Goal: Information Seeking & Learning: Learn about a topic

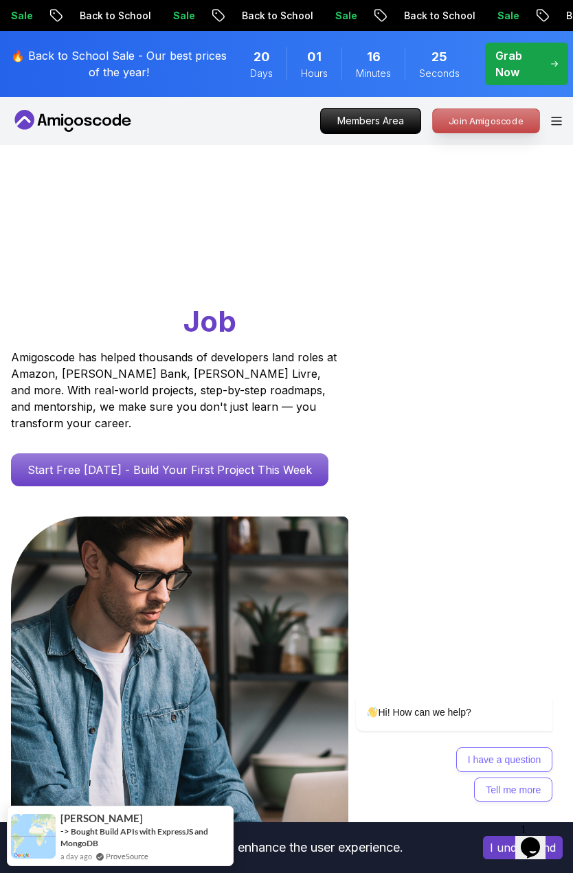
click at [481, 131] on p "Join Amigoscode" at bounding box center [486, 120] width 106 height 23
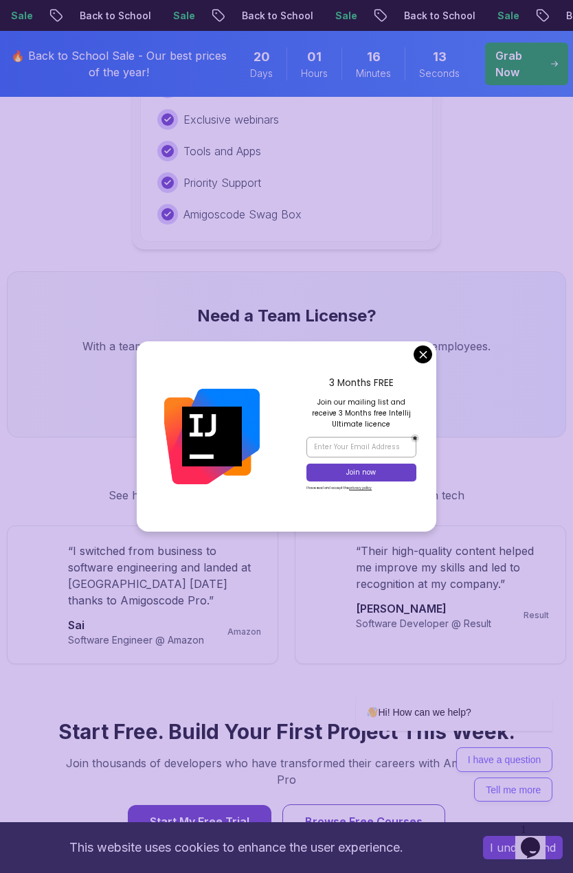
scroll to position [2198, 0]
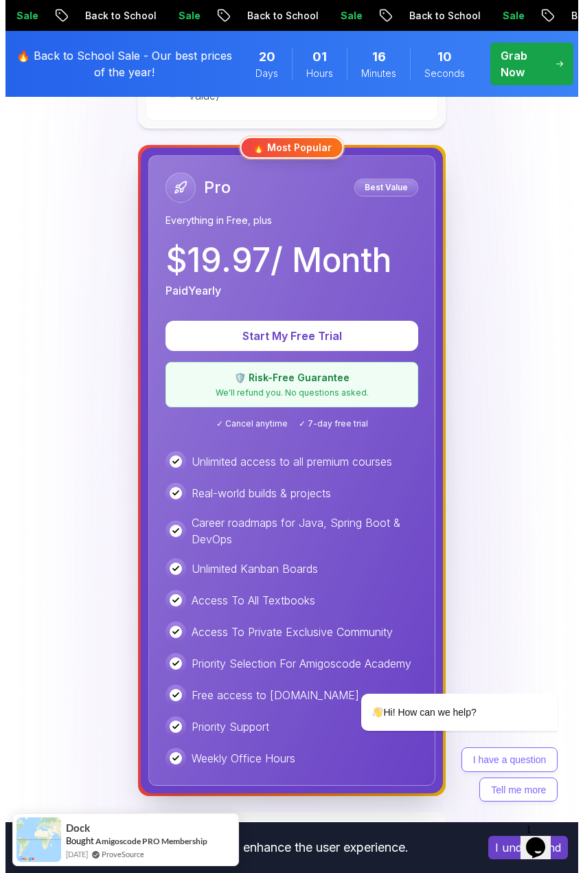
scroll to position [0, 0]
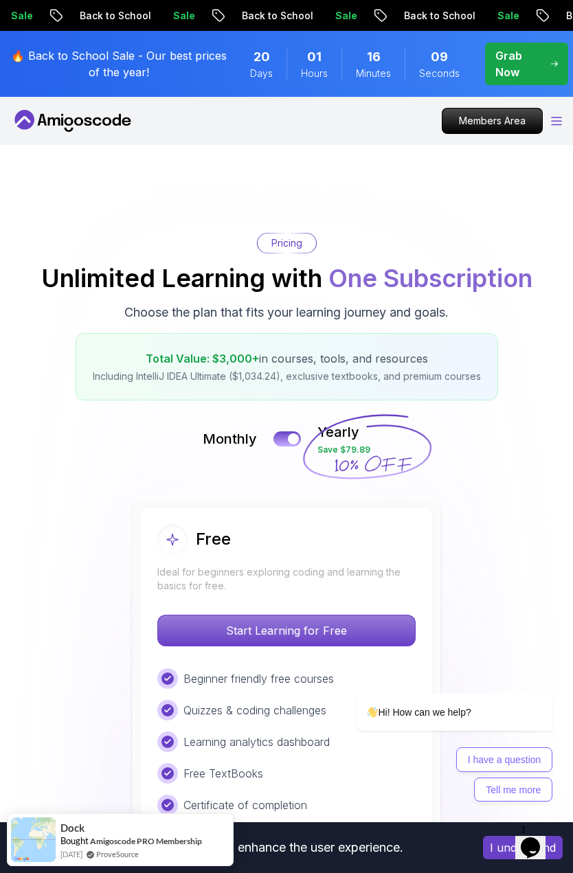
click at [560, 124] on icon "Open Menu" at bounding box center [557, 121] width 10 height 8
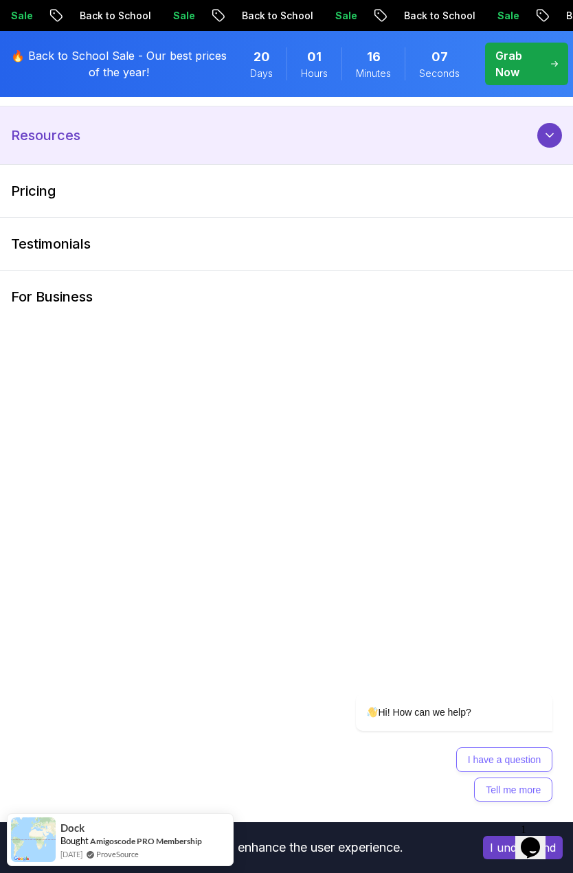
click at [548, 136] on icon at bounding box center [549, 135] width 7 height 3
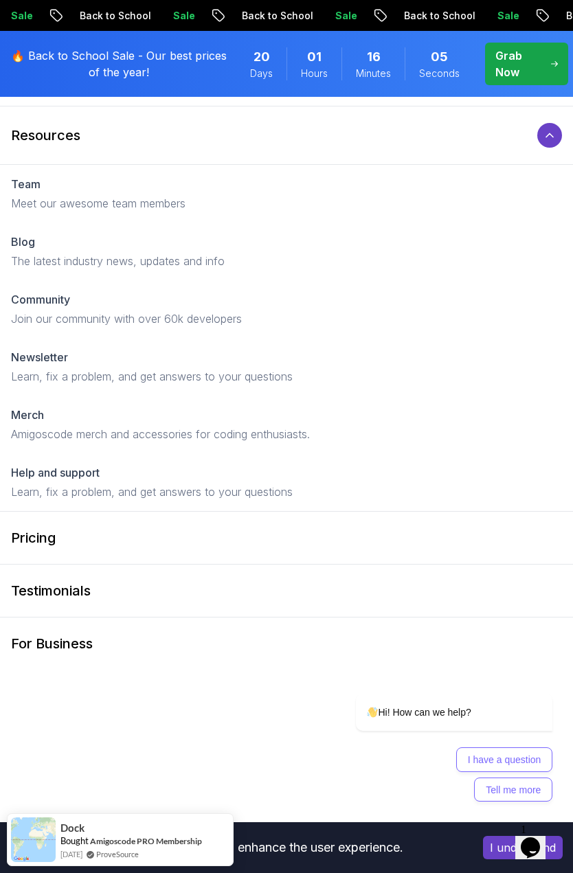
click at [260, 69] on span "Days" at bounding box center [261, 74] width 23 height 14
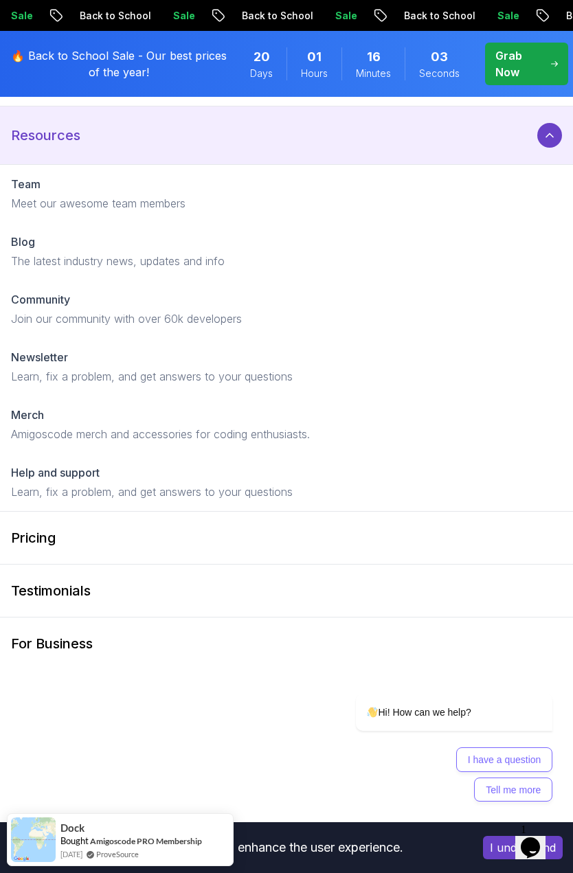
click at [63, 136] on p "Resources" at bounding box center [45, 135] width 69 height 19
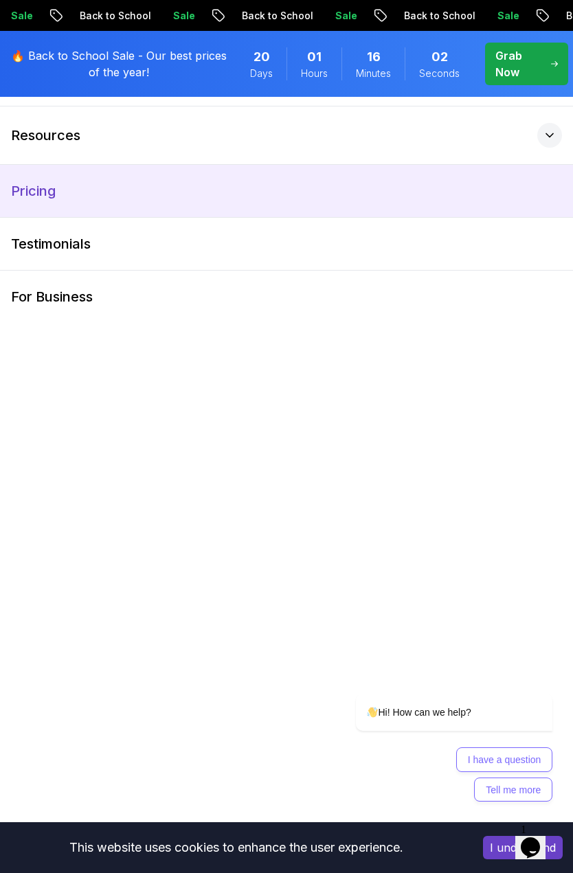
click at [50, 194] on p "Pricing" at bounding box center [33, 190] width 45 height 19
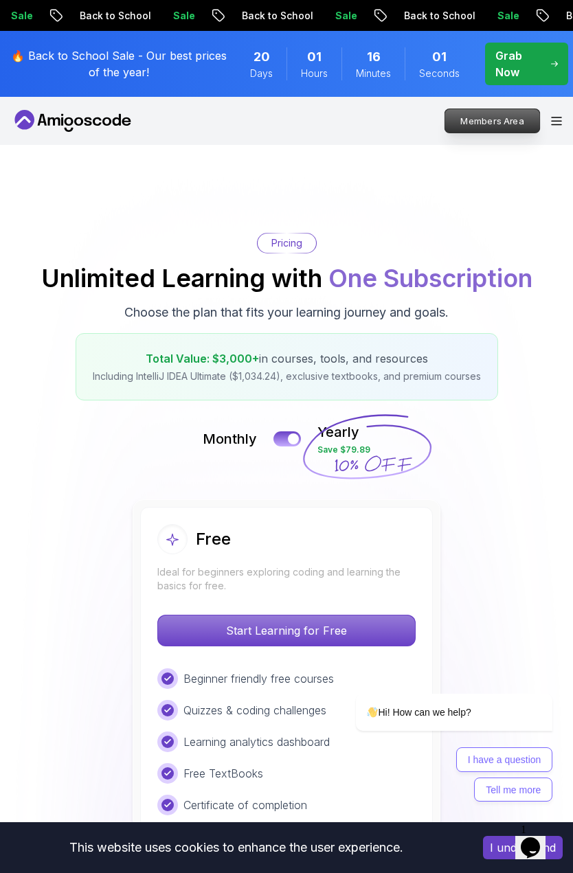
click at [532, 115] on p "Members Area" at bounding box center [492, 120] width 95 height 23
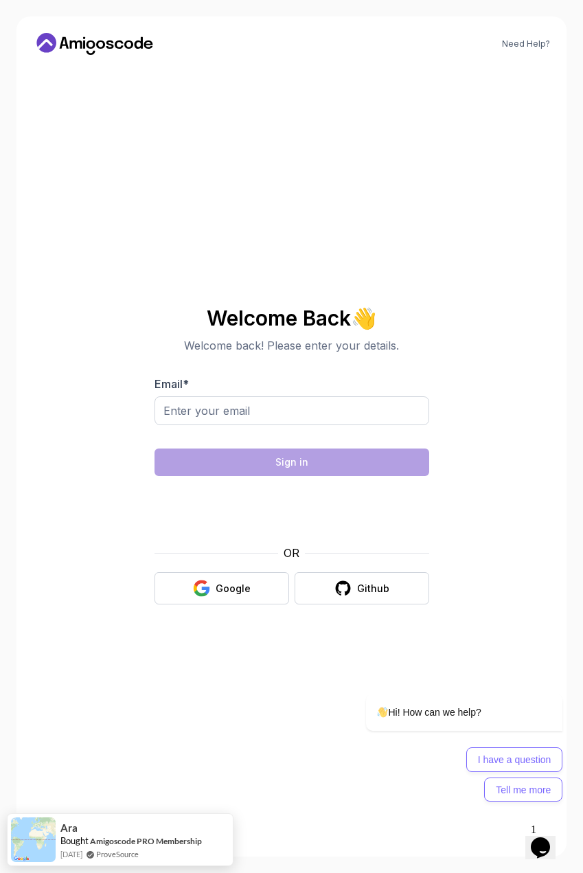
click at [256, 569] on div "OR Google Github" at bounding box center [292, 575] width 275 height 60
click at [216, 594] on button "Google" at bounding box center [222, 588] width 135 height 32
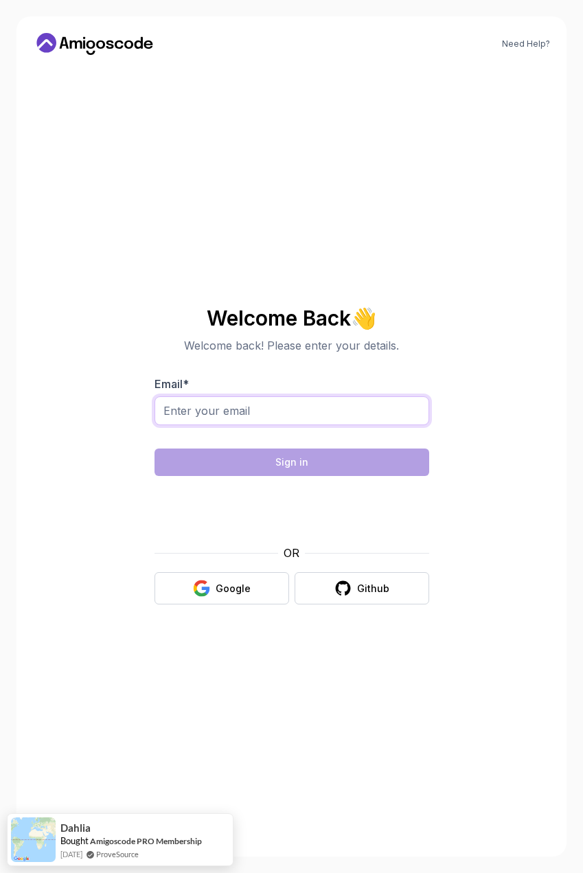
click at [198, 420] on input "Email *" at bounding box center [292, 410] width 275 height 29
type input "alejandro9frescas@gmail.com"
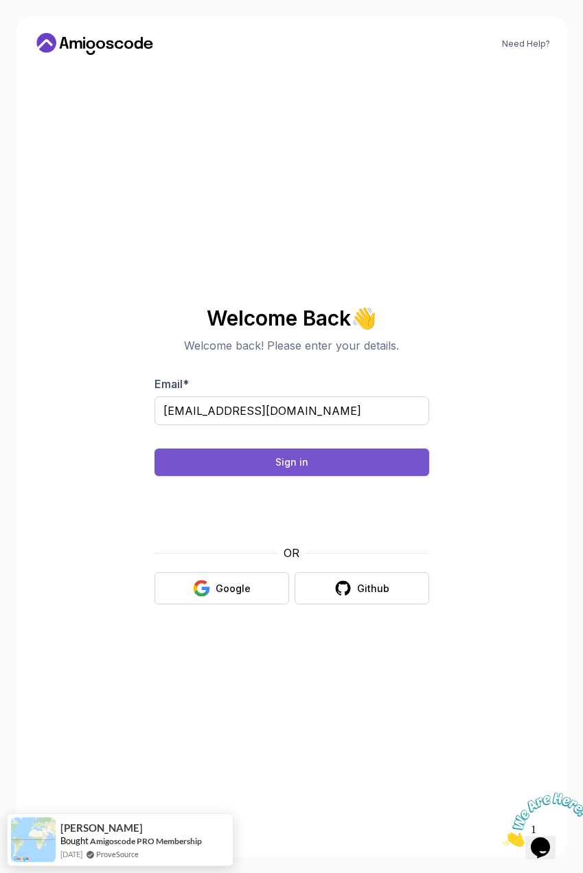
click at [292, 459] on div "Sign in" at bounding box center [291, 462] width 33 height 14
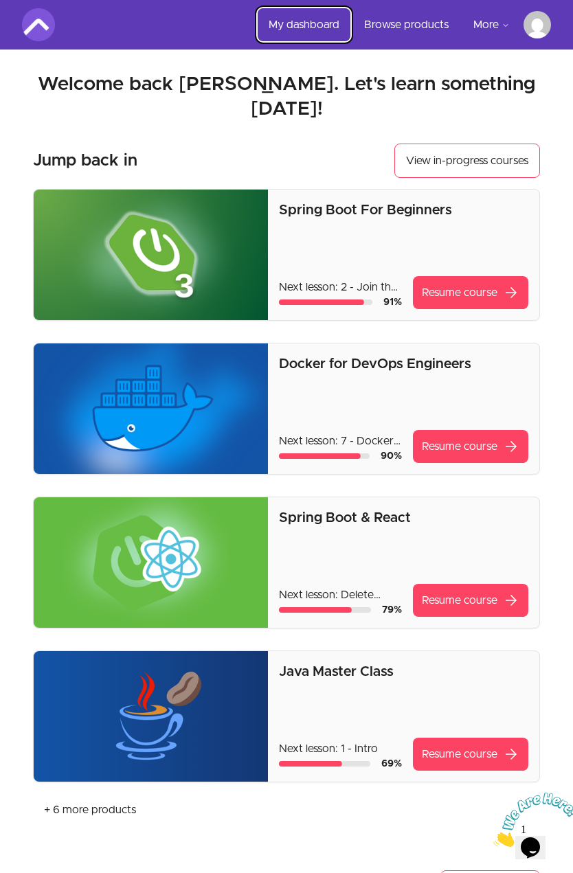
click at [308, 25] on link "My dashboard" at bounding box center [304, 24] width 93 height 33
click at [36, 18] on img at bounding box center [38, 24] width 33 height 33
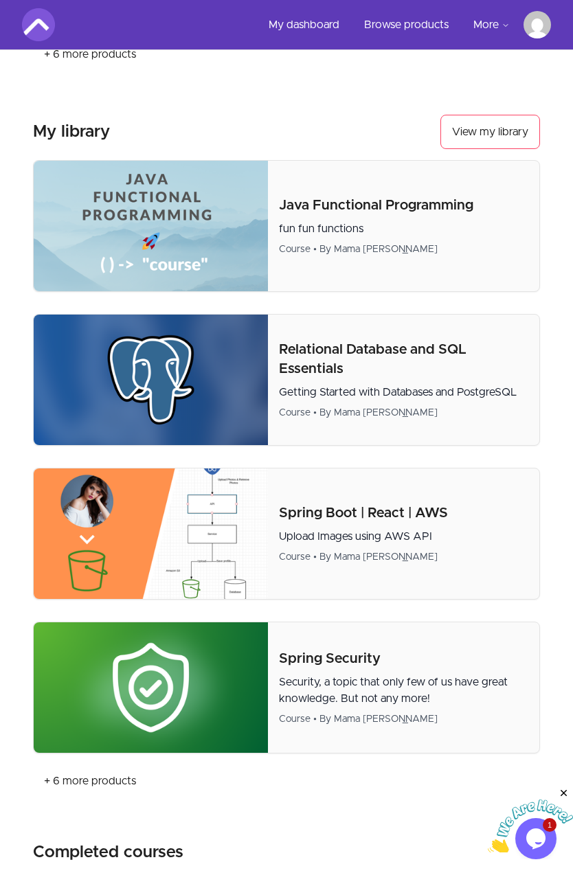
scroll to position [481, 0]
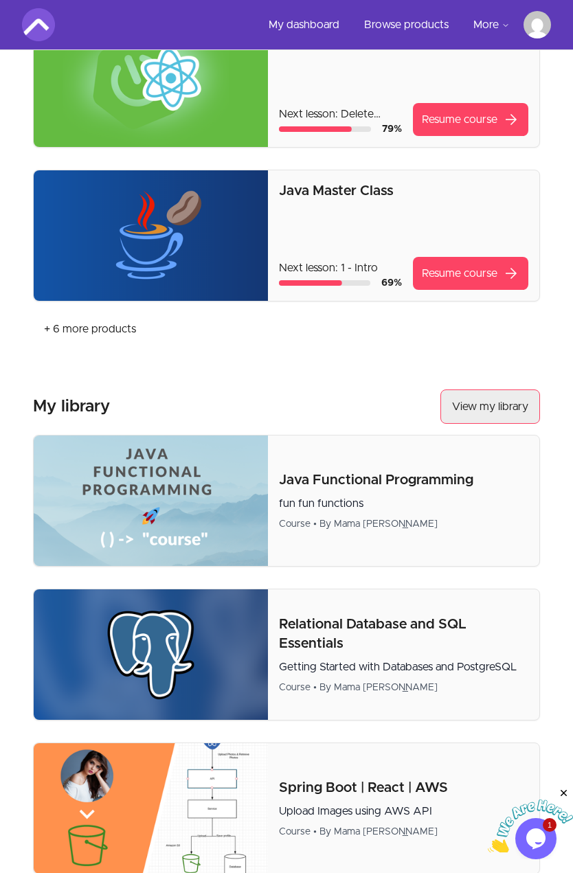
click at [495, 390] on button "View my library" at bounding box center [490, 407] width 100 height 34
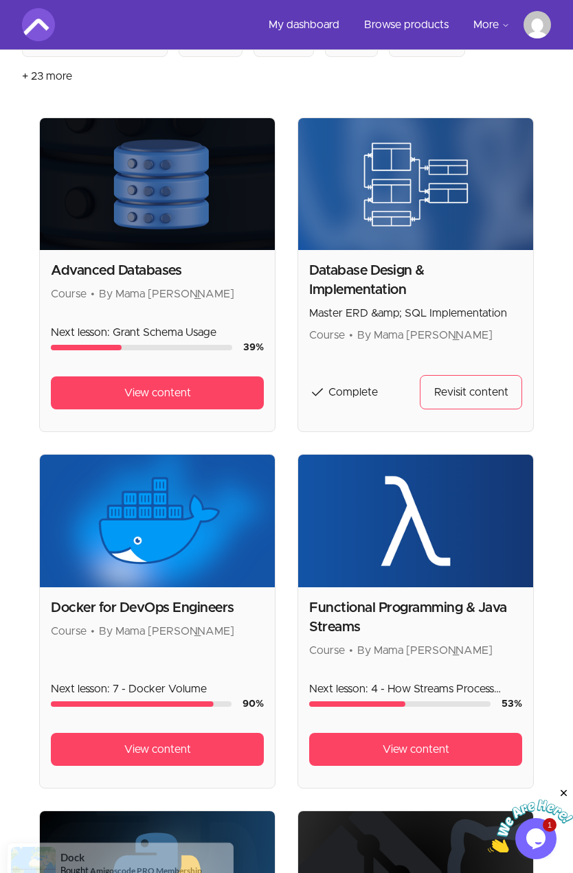
scroll to position [137, 0]
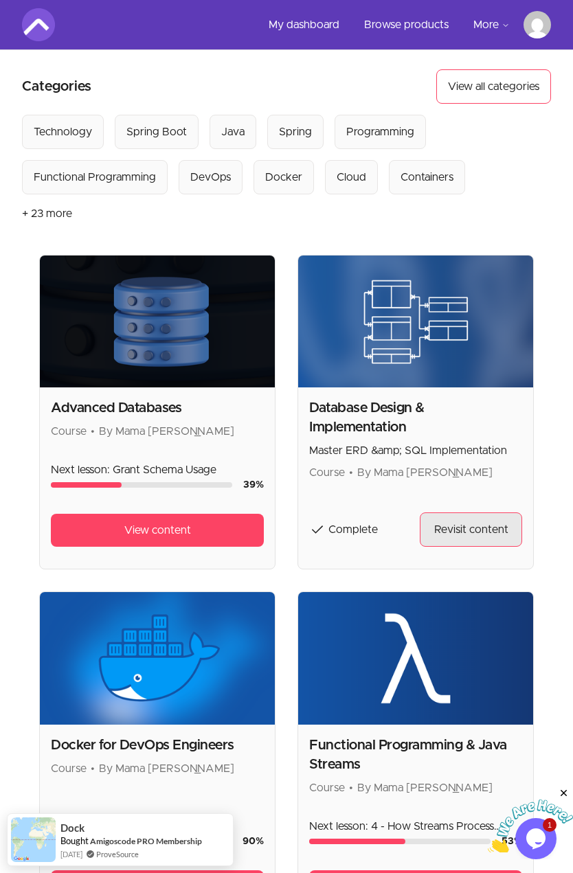
click at [464, 525] on span "Revisit content" at bounding box center [471, 529] width 74 height 16
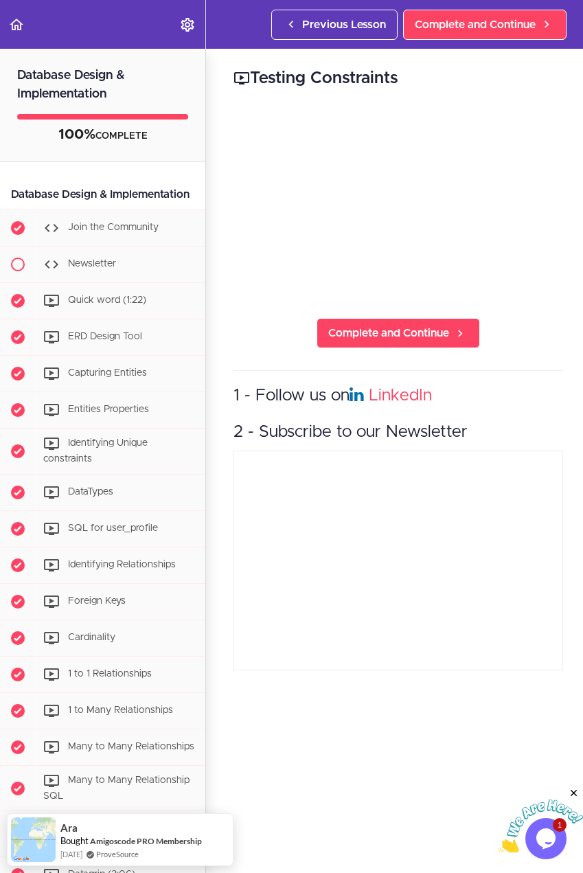
click at [238, 60] on div "Testing Constraints Complete and Continue 1 - Follow us on LinkedIn 2 - Subscri…" at bounding box center [398, 461] width 385 height 824
click at [10, 23] on icon "Back to course curriculum" at bounding box center [16, 24] width 16 height 16
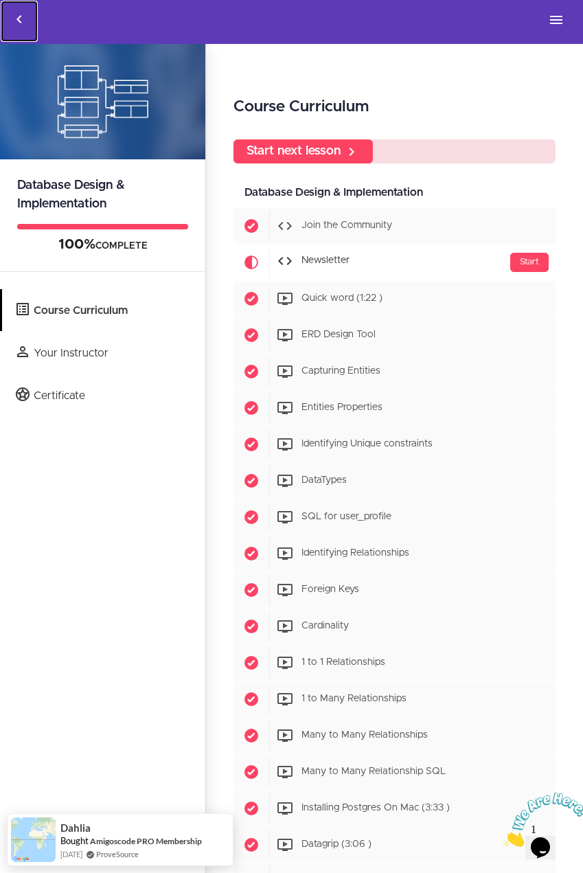
click at [22, 20] on icon "Back to courses" at bounding box center [19, 19] width 16 height 16
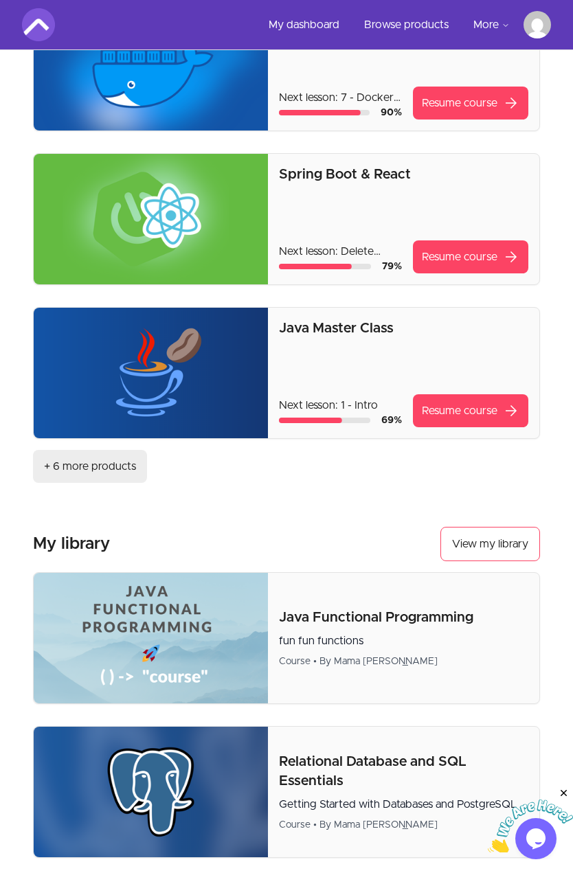
click at [84, 450] on button "+ 6 more products" at bounding box center [90, 466] width 114 height 33
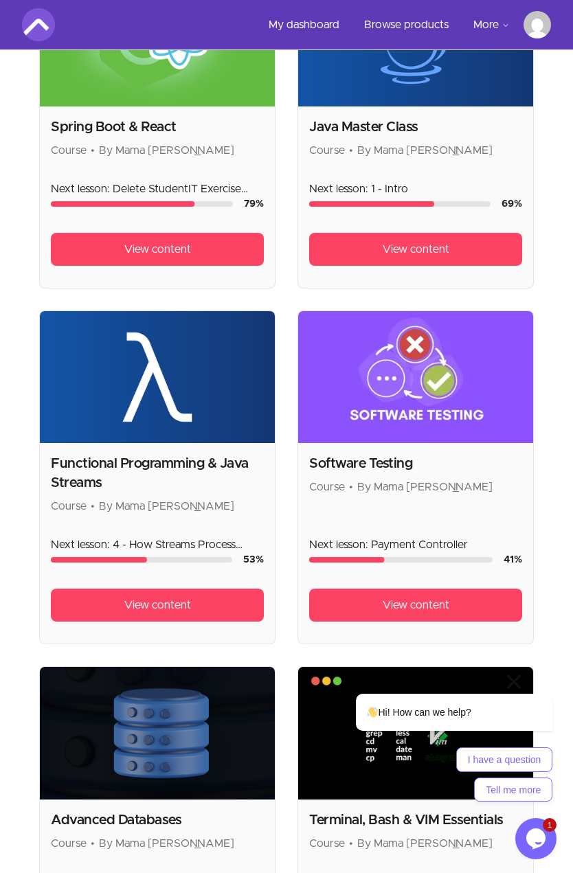
scroll to position [343, 0]
